Goal: Navigation & Orientation: Find specific page/section

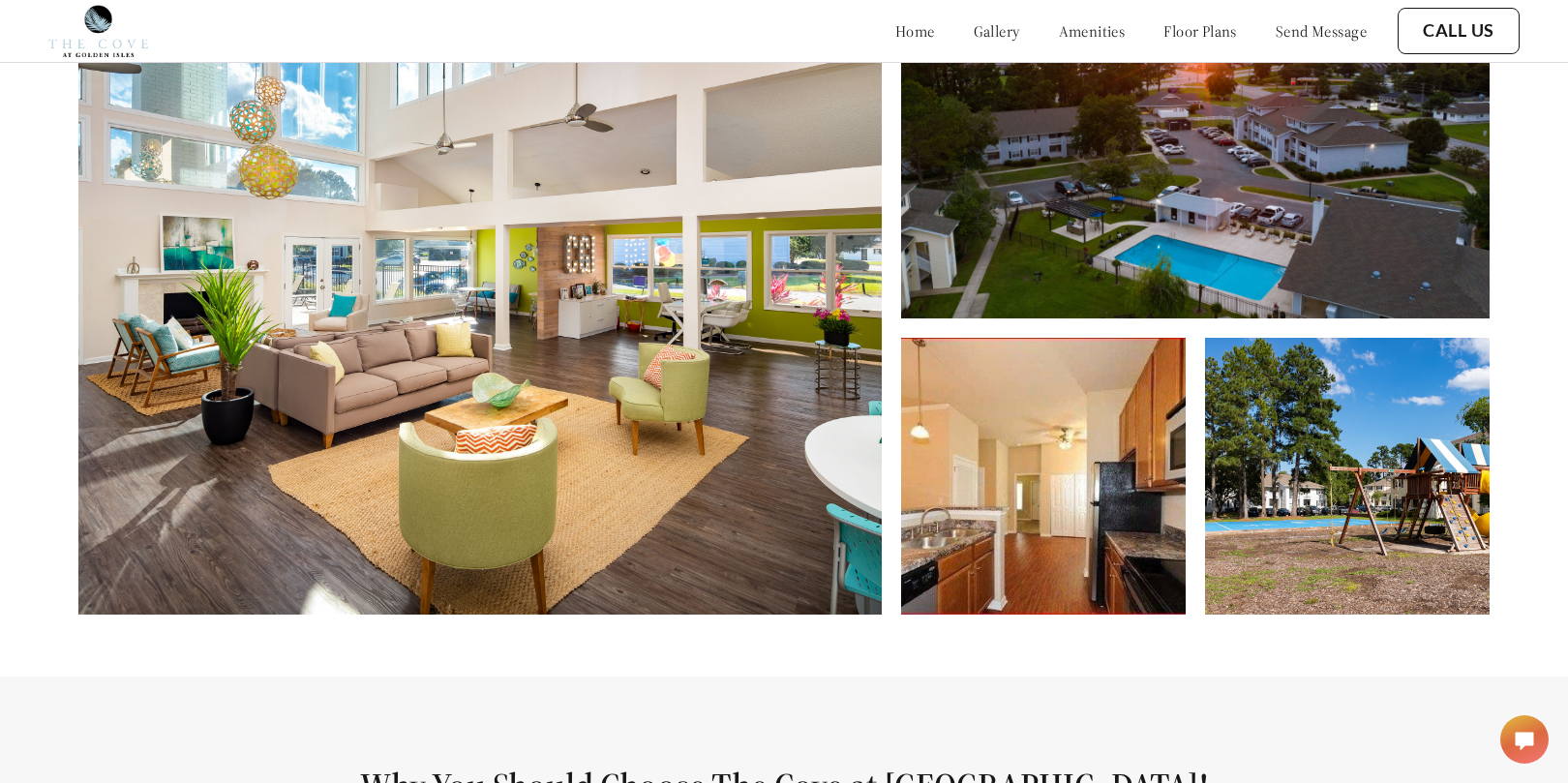
scroll to position [929, 0]
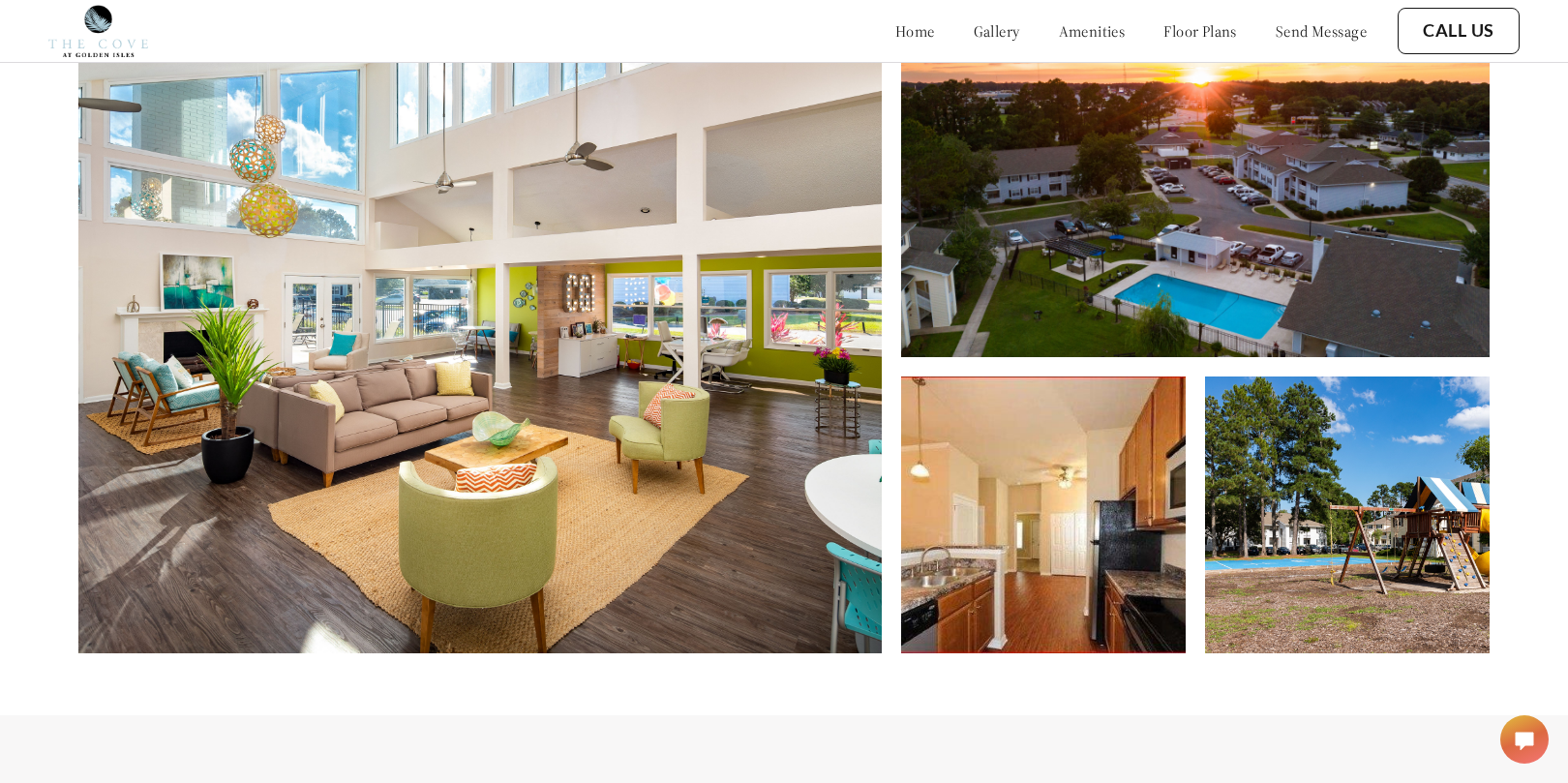
click at [974, 31] on link "gallery" at bounding box center [997, 30] width 46 height 19
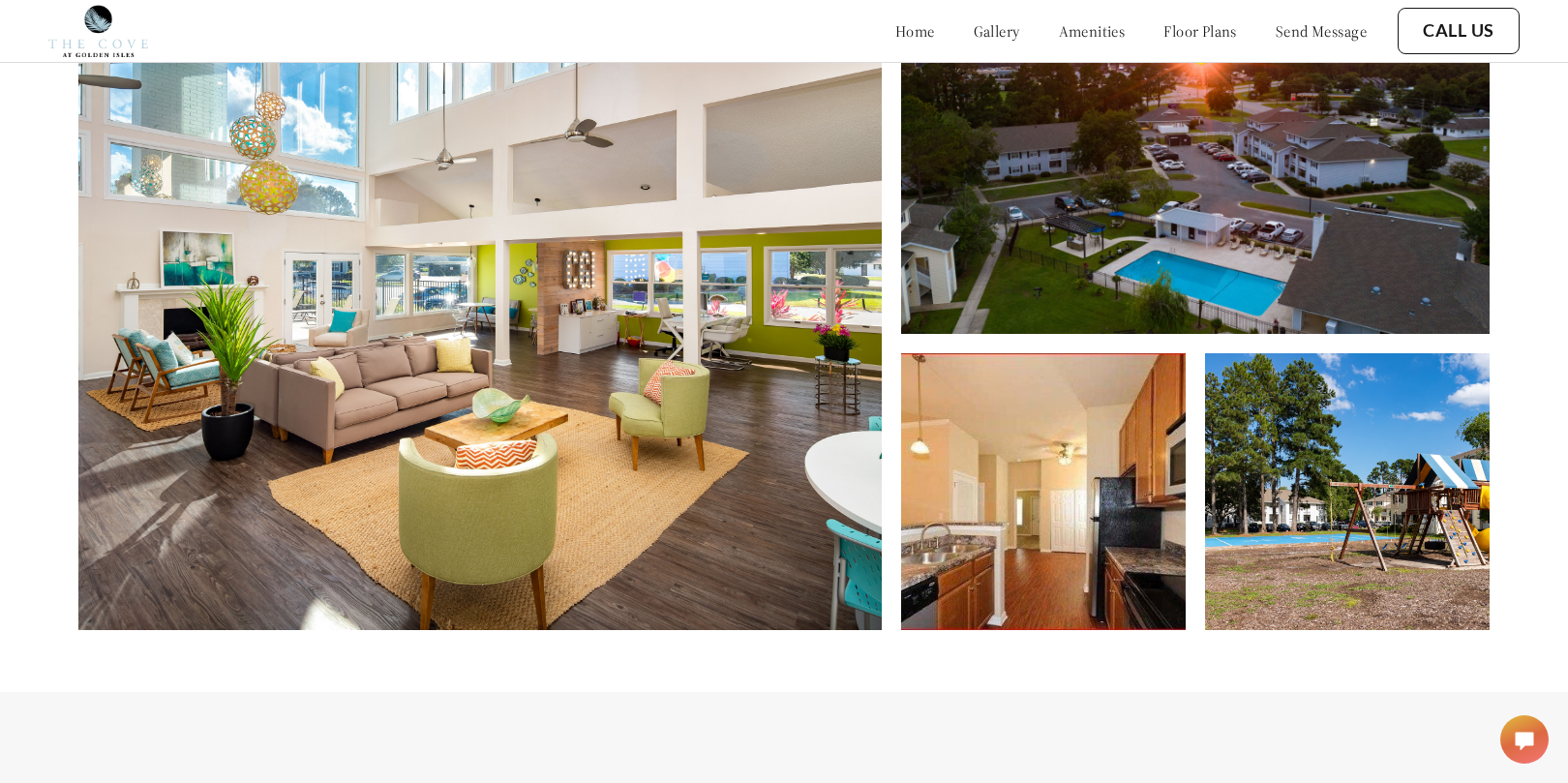
scroll to position [949, 0]
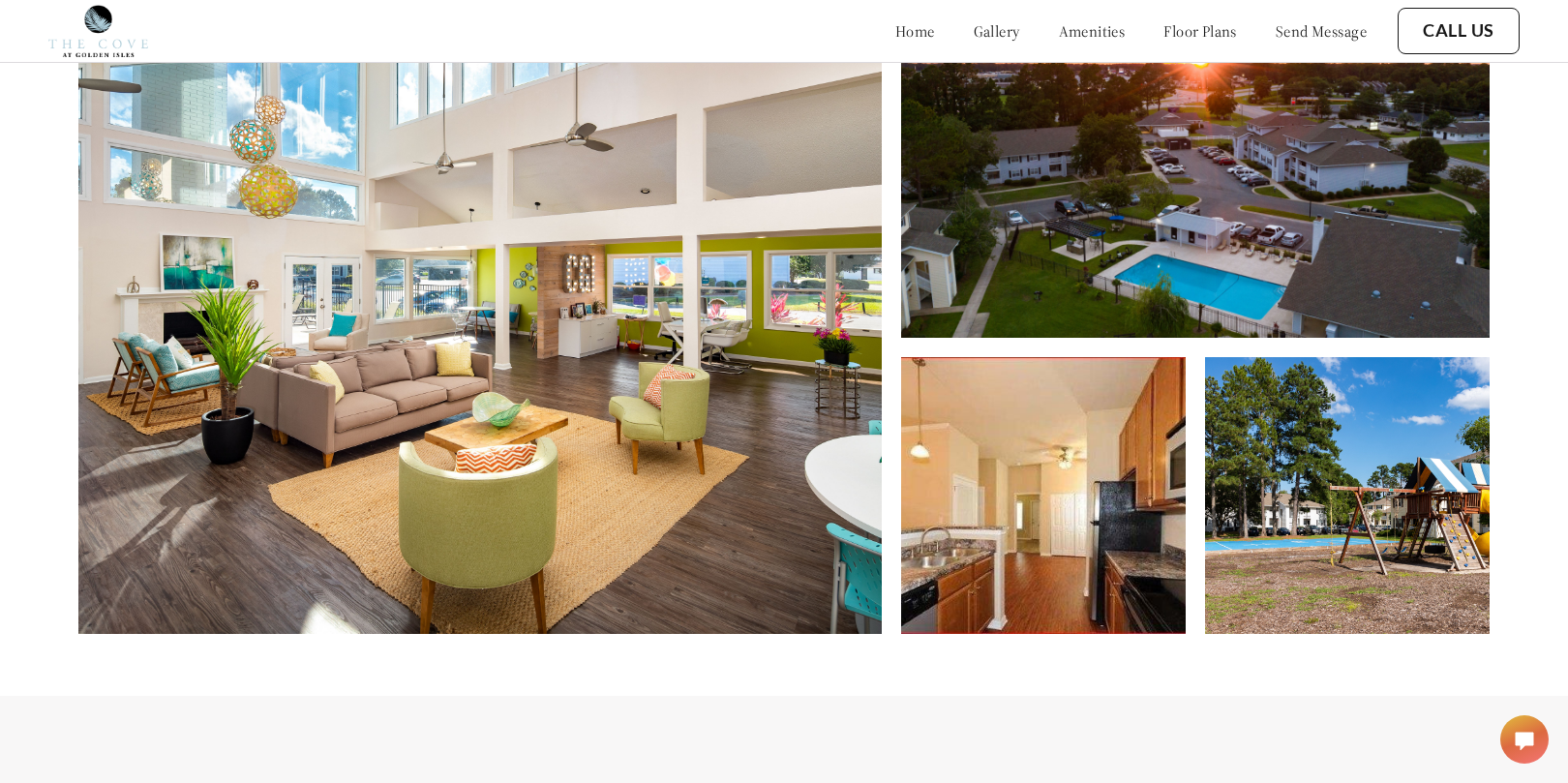
click at [1085, 23] on link "amenities" at bounding box center [1092, 30] width 67 height 19
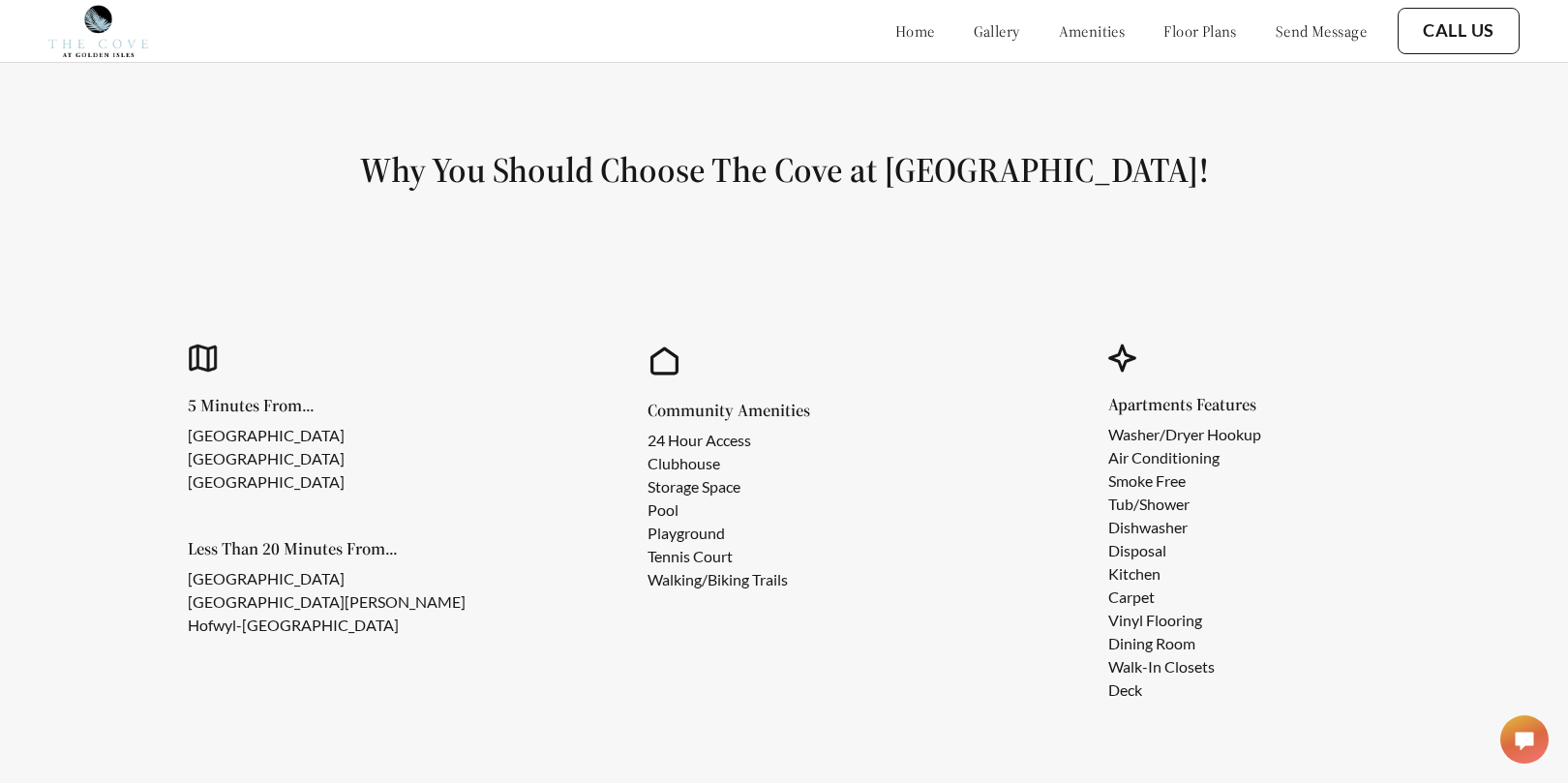
scroll to position [1346, 0]
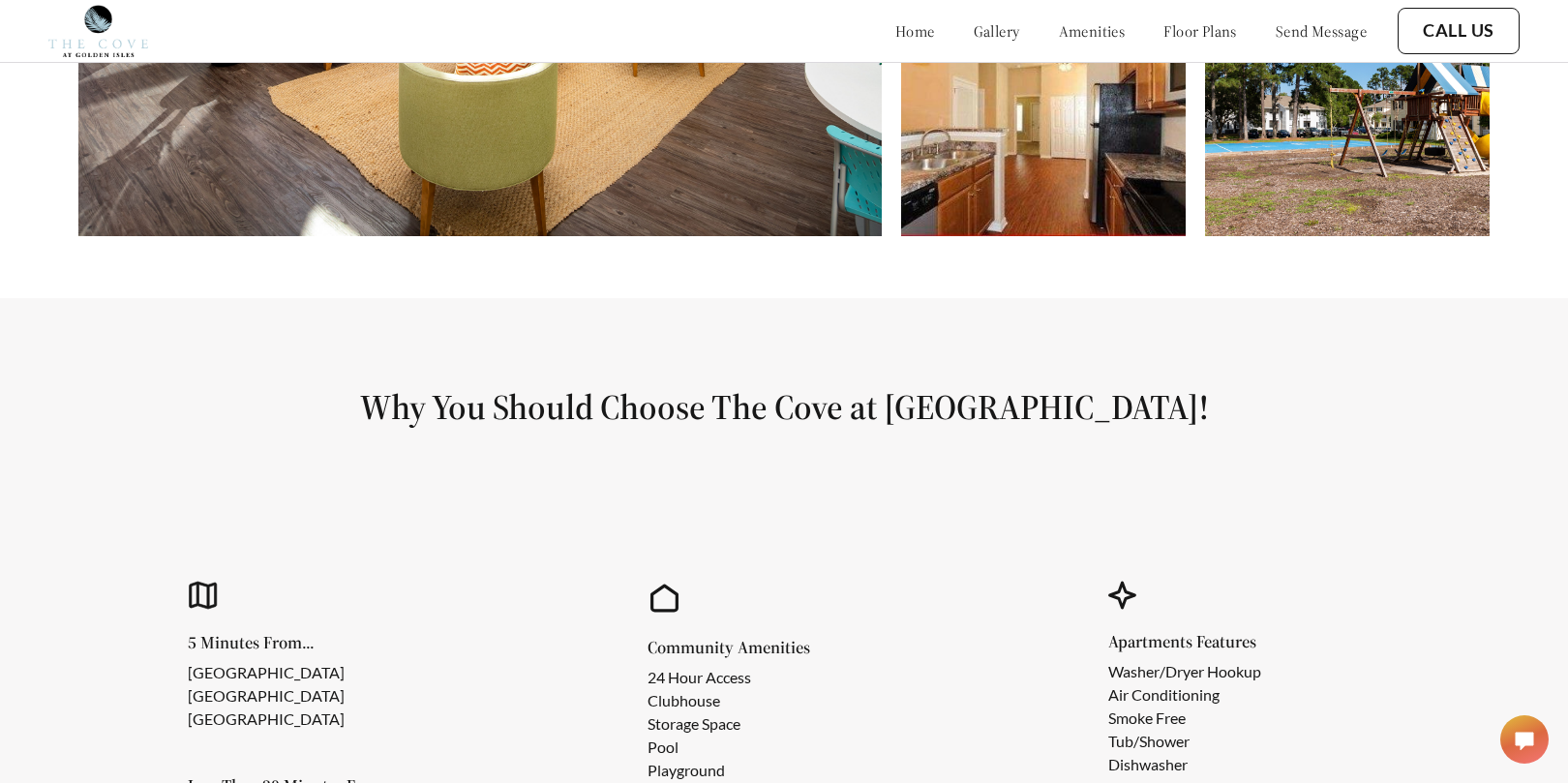
click at [1180, 32] on link "floor plans" at bounding box center [1200, 30] width 74 height 19
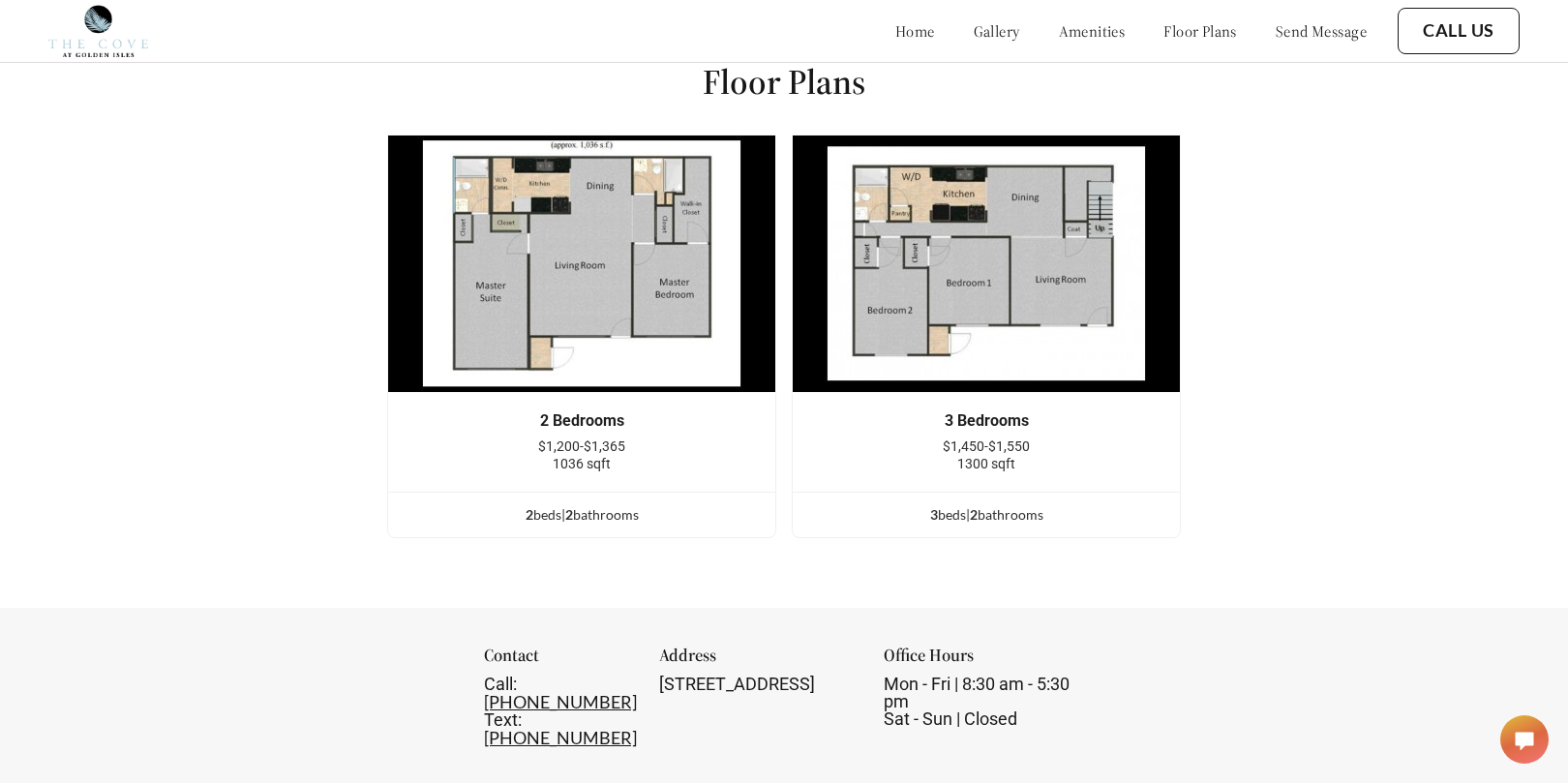
scroll to position [2422, 0]
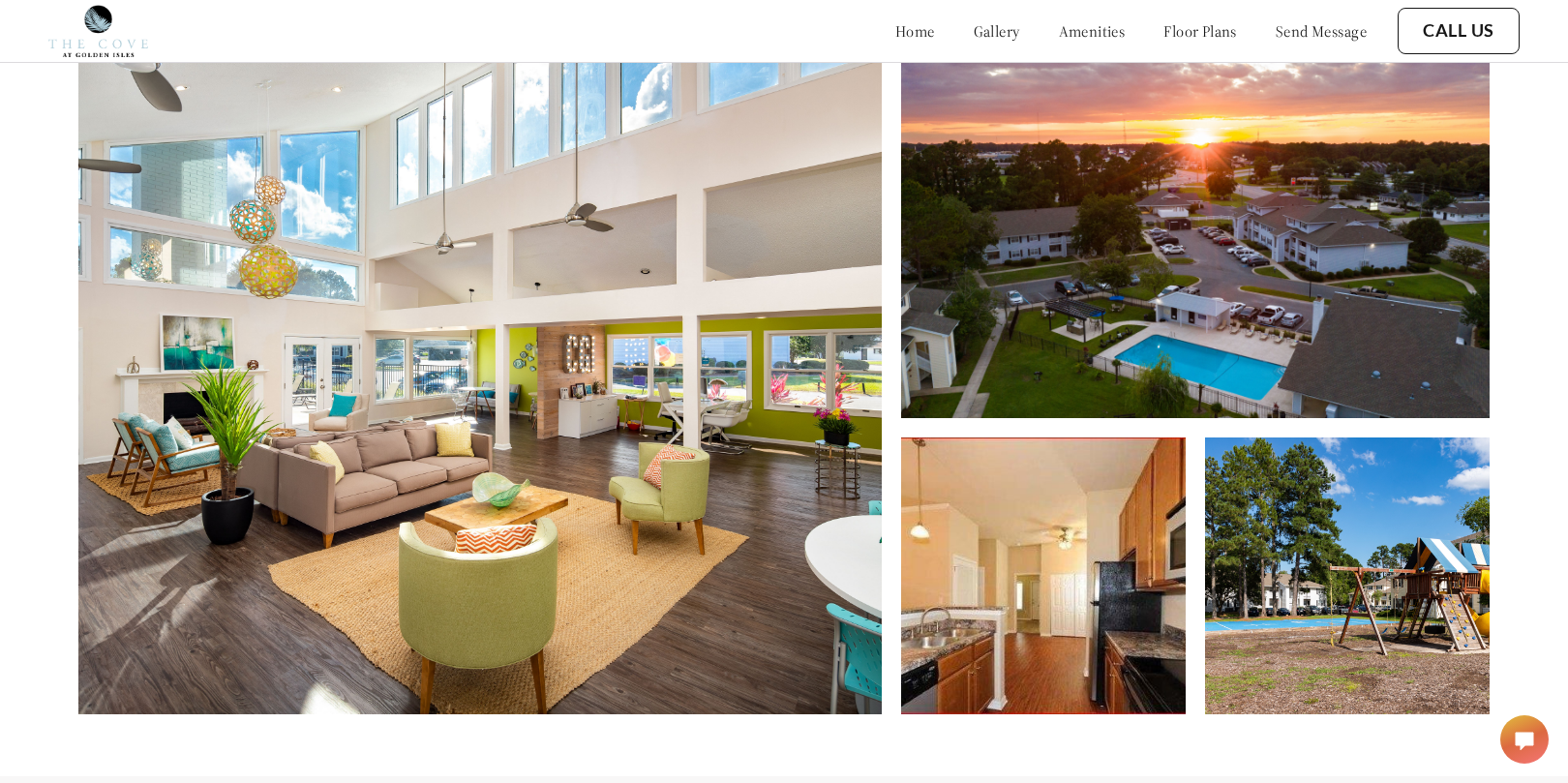
scroll to position [929, 0]
